Goal: Task Accomplishment & Management: Complete application form

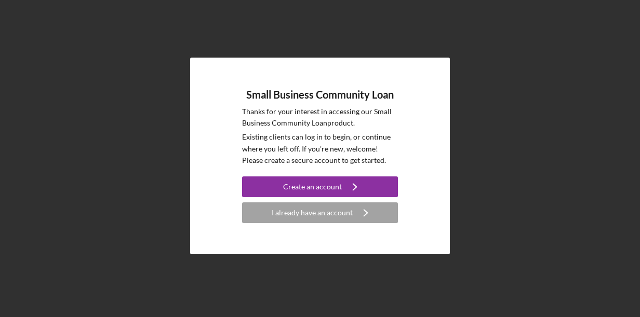
click at [526, 174] on div "Small Business Community Loan Thanks for your interest in accessing our Small B…" at bounding box center [319, 156] width 629 height 312
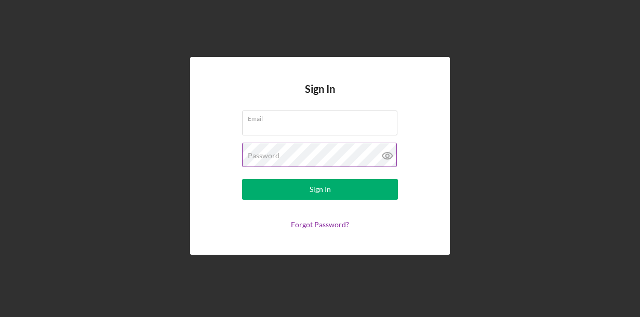
type input "[PERSON_NAME][EMAIL_ADDRESS][PERSON_NAME][DOMAIN_NAME]"
click at [384, 157] on icon at bounding box center [387, 156] width 26 height 26
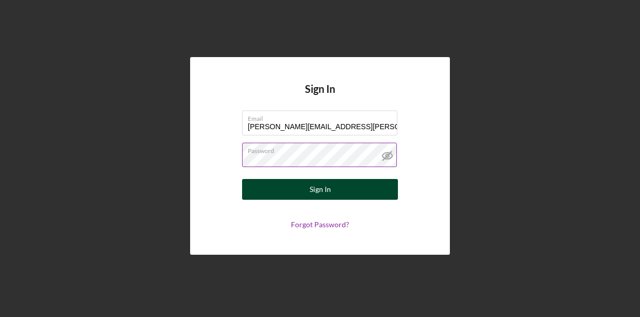
click at [325, 193] on div "Sign In" at bounding box center [319, 189] width 21 height 21
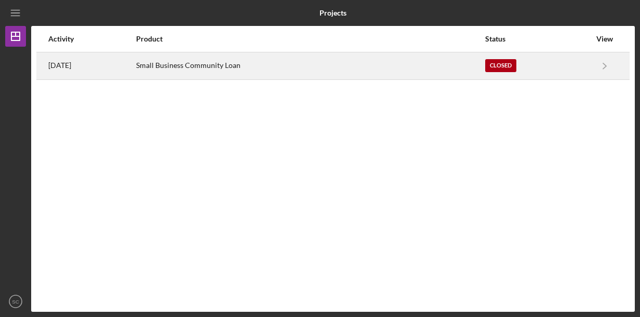
click at [177, 67] on div "Small Business Community Loan" at bounding box center [310, 66] width 348 height 26
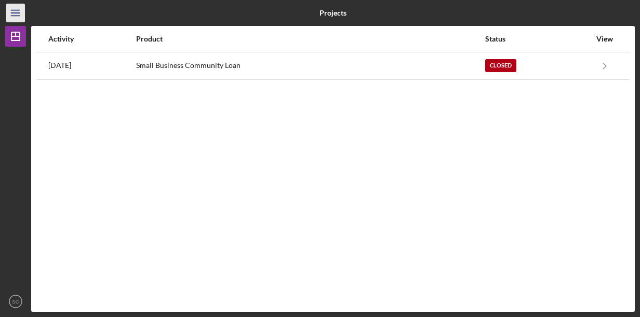
click at [9, 10] on icon "Icon/Menu" at bounding box center [15, 13] width 23 height 23
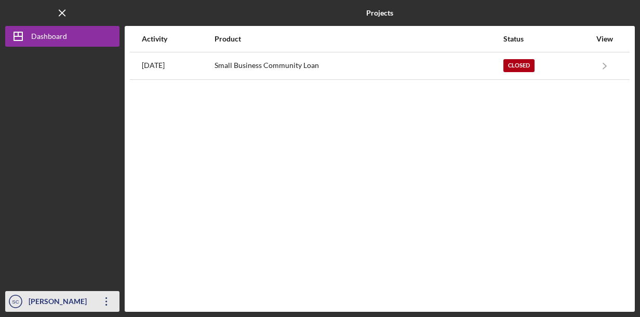
click at [108, 296] on icon "Icon/Overflow" at bounding box center [106, 302] width 26 height 26
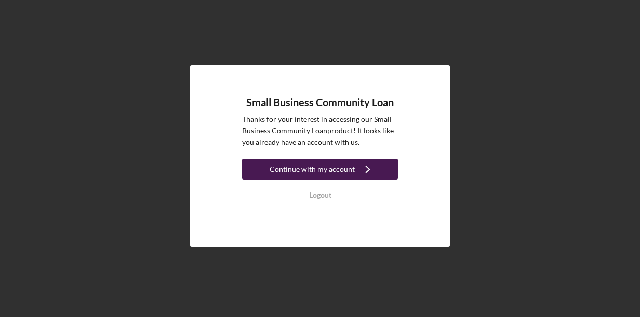
click at [364, 166] on icon "Icon/Navigate" at bounding box center [368, 169] width 26 height 26
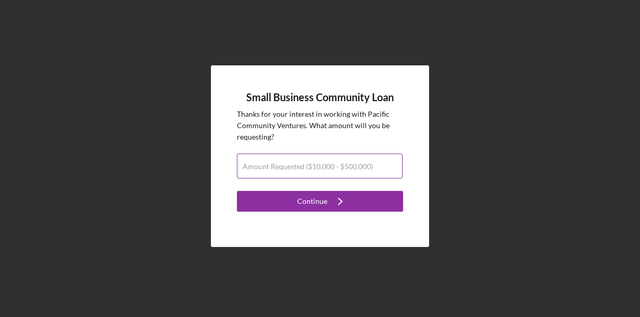
click at [363, 169] on label "Amount Requested ($10,000 - $500,000)" at bounding box center [307, 167] width 130 height 8
click at [363, 169] on input "Amount Requested ($10,000 - $500,000)" at bounding box center [320, 166] width 166 height 25
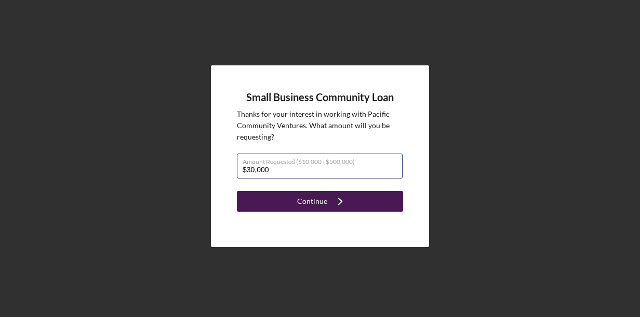
type input "$30,000"
click at [341, 205] on icon "Icon/Navigate" at bounding box center [340, 201] width 26 height 26
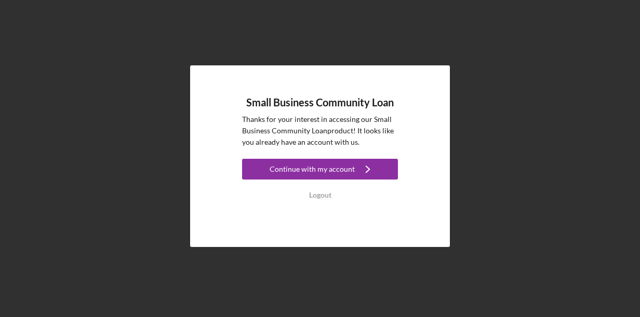
click at [362, 165] on icon "Icon/Navigate" at bounding box center [368, 169] width 26 height 26
